Goal: Task Accomplishment & Management: Use online tool/utility

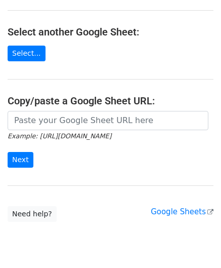
scroll to position [101, 0]
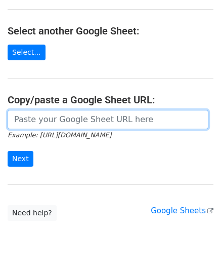
click at [37, 111] on input "url" at bounding box center [108, 119] width 201 height 19
paste input "https://docs.google.com/spreadsheets/d/1JxWc_IuGM-tCcrKy-Pi0kyzrO0st5XKSa53XwEa…"
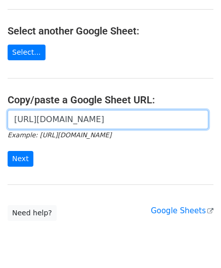
scroll to position [0, 211]
type input "https://docs.google.com/spreadsheets/d/1JxWc_IuGM-tCcrKy-Pi0kyzrO0st5XKSa53XwEa…"
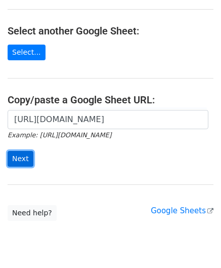
scroll to position [0, 0]
click at [11, 154] on input "Next" at bounding box center [21, 159] width 26 height 16
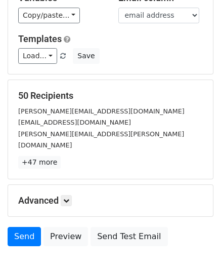
scroll to position [124, 0]
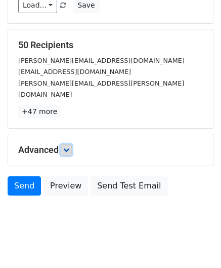
click at [72, 144] on link at bounding box center [66, 149] width 11 height 11
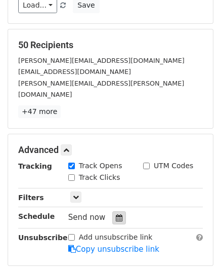
click at [116, 214] on icon at bounding box center [119, 217] width 7 height 7
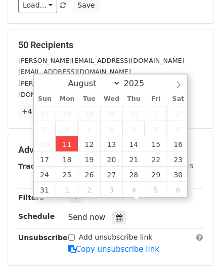
type input "[DATE] 12:00"
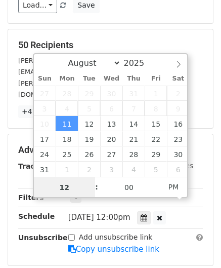
paste input "Hour"
type input "2"
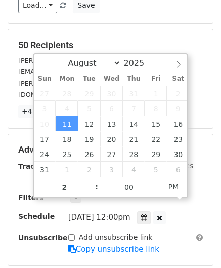
type input "[DATE] 14:00"
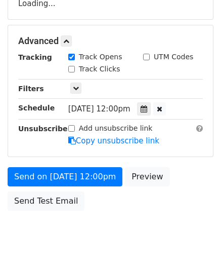
scroll to position [198, 0]
